Goal: Information Seeking & Learning: Learn about a topic

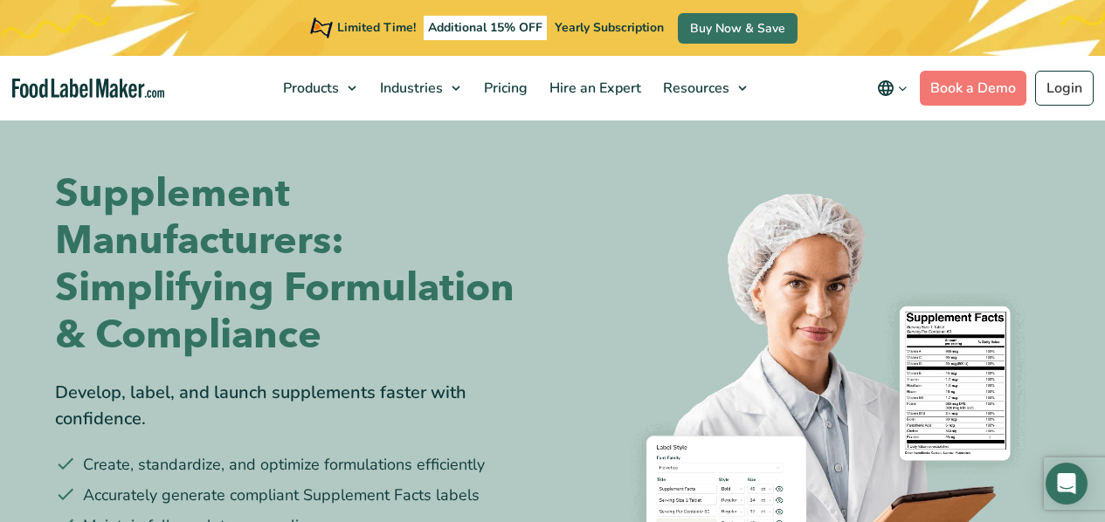
click at [478, 430] on div "Develop, label, and launch supplements faster with confidence." at bounding box center [297, 406] width 485 height 52
click at [687, 505] on img at bounding box center [808, 414] width 485 height 485
click at [524, 510] on ul "Create, standardize, and optimize formulations efficiently Accurately generate …" at bounding box center [297, 495] width 485 height 85
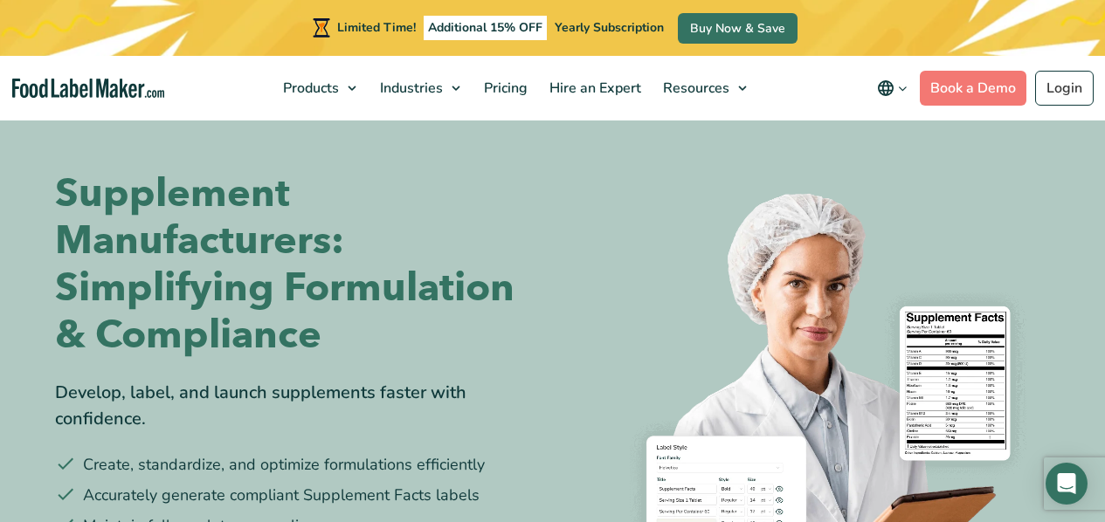
click at [884, 241] on img at bounding box center [808, 414] width 485 height 485
click at [737, 425] on img at bounding box center [808, 414] width 485 height 485
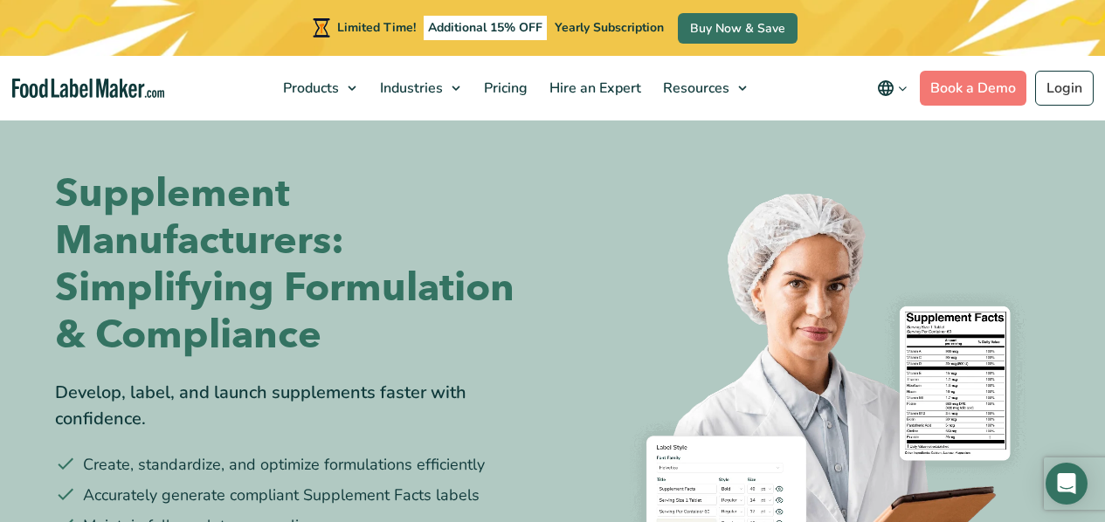
click at [1072, 181] on section "Supplement Manufacturers: Simplifying Formulation & Compliance Develop, label, …" at bounding box center [552, 387] width 1105 height 539
click at [1076, 420] on section "Supplement Manufacturers: Simplifying Formulation & Compliance Develop, label, …" at bounding box center [552, 387] width 1105 height 539
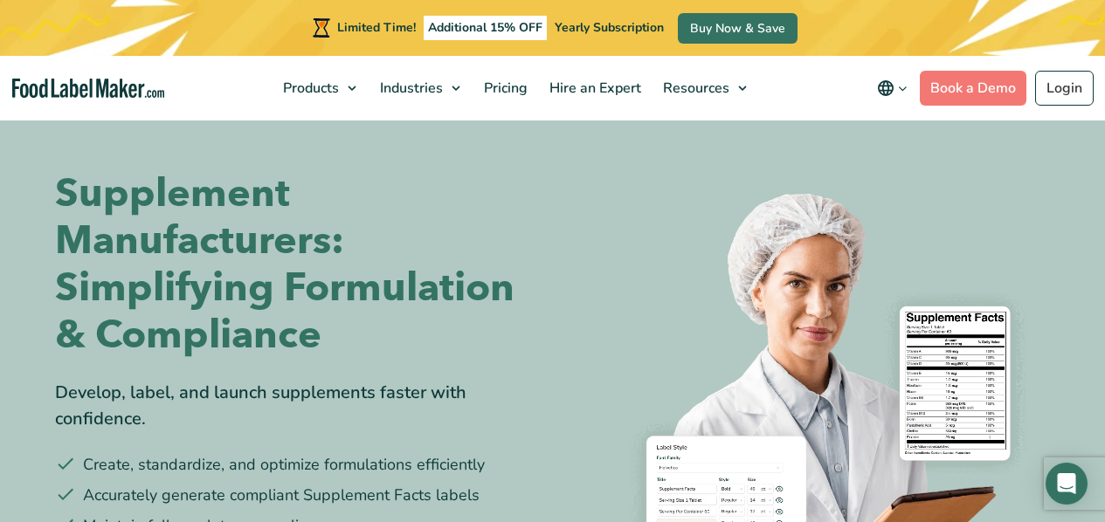
click at [1076, 420] on section "Supplement Manufacturers: Simplifying Formulation & Compliance Develop, label, …" at bounding box center [552, 387] width 1105 height 539
click at [864, 256] on img at bounding box center [808, 414] width 485 height 485
click at [892, 268] on img at bounding box center [808, 414] width 485 height 485
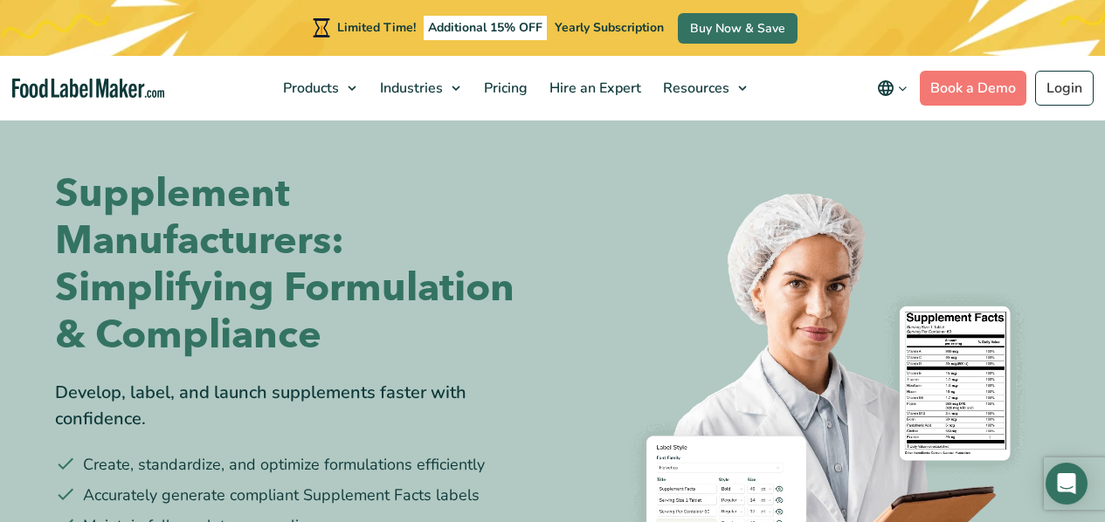
click at [391, 114] on header "Limited Time! Additional 15% OFF Yearly Subscription Buy Now & Save Products Fo…" at bounding box center [552, 60] width 1105 height 121
click at [143, 17] on div "Limited Time! Additional 15% OFF Yearly Subscription Buy Now & Save" at bounding box center [552, 28] width 1105 height 56
click at [1061, 410] on div "Supplement Manufacturers: Simplifying Formulation & Compliance Develop, label, …" at bounding box center [553, 387] width 1022 height 539
